Goal: Find specific page/section: Find specific page/section

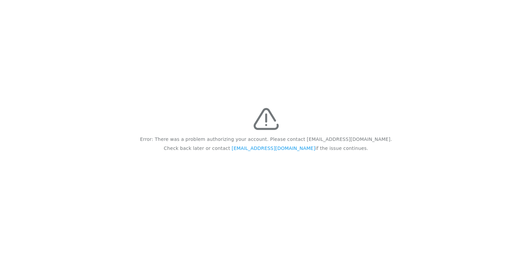
drag, startPoint x: 500, startPoint y: 0, endPoint x: 338, endPoint y: 29, distance: 164.5
click at [319, 34] on div "Error: There was a problem authorizing your account. Please contact [EMAIL_ADDR…" at bounding box center [266, 129] width 532 height 259
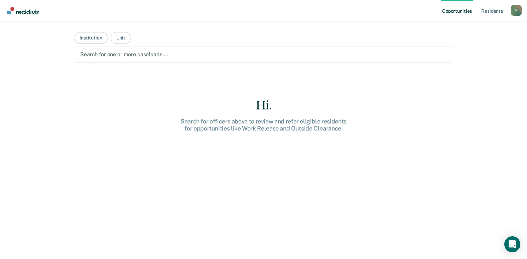
click at [325, 67] on main "Institution Unit Search for one or more caseloads … Hi. Search for officers abo…" at bounding box center [264, 131] width 396 height 221
click at [87, 37] on button "Institution" at bounding box center [91, 38] width 34 height 12
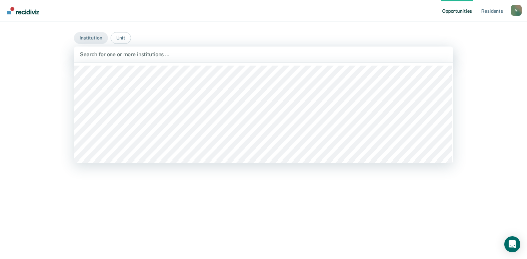
click at [179, 54] on div at bounding box center [263, 54] width 367 height 8
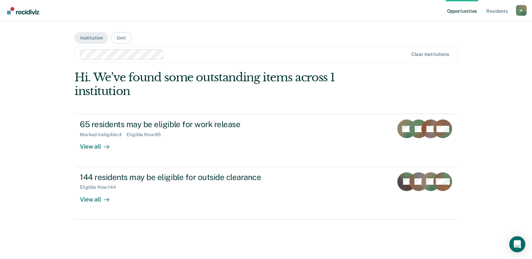
click at [459, 12] on link "Opportunities" at bounding box center [462, 10] width 32 height 21
click at [338, 35] on main "Institution Unit Clear institutions Hi. We’ve found some outstanding items acro…" at bounding box center [266, 131] width 399 height 221
click at [205, 11] on nav "Opportunities Resident s [PERSON_NAME][EMAIL_ADDRESS][PERSON_NAME][DOMAIN_NAME]…" at bounding box center [266, 10] width 532 height 21
click at [459, 11] on link "Opportunities" at bounding box center [462, 10] width 32 height 21
